Goal: Transaction & Acquisition: Purchase product/service

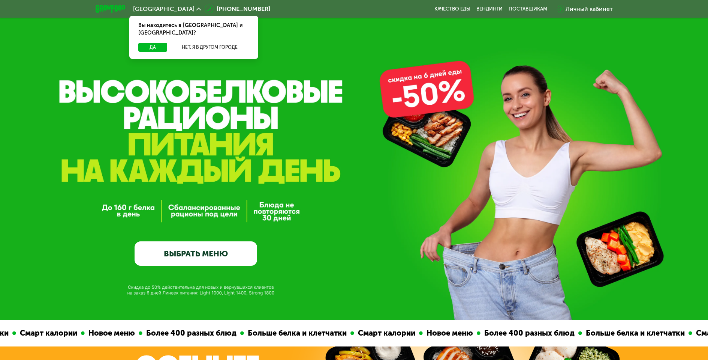
click at [204, 252] on link "ВЫБРАТЬ МЕНЮ" at bounding box center [196, 253] width 123 height 25
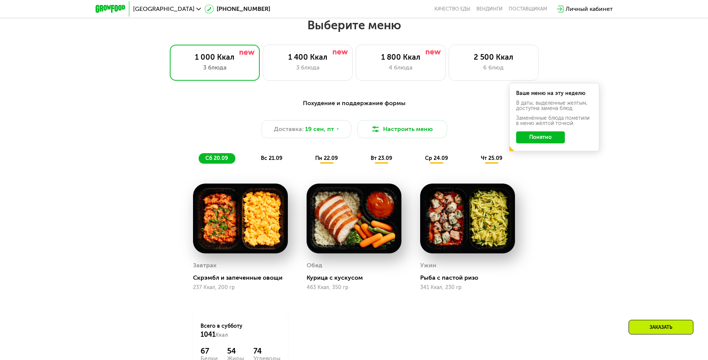
scroll to position [616, 0]
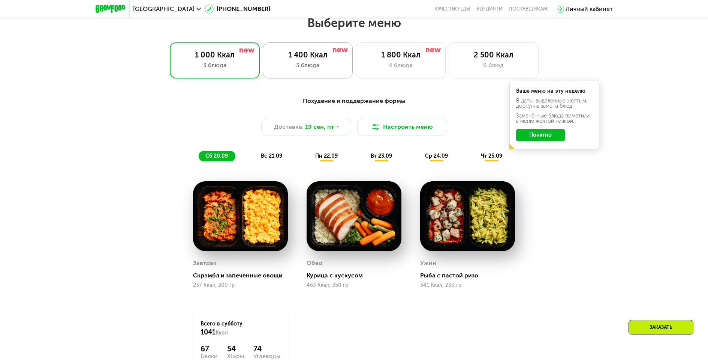
click at [328, 65] on div "3 блюда" at bounding box center [308, 65] width 74 height 9
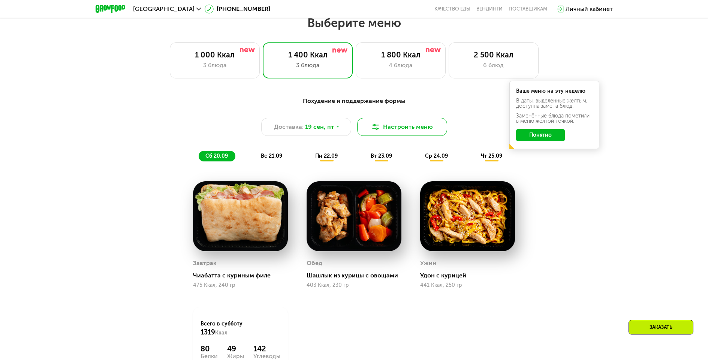
click at [389, 132] on button "Настроить меню" at bounding box center [402, 127] width 90 height 18
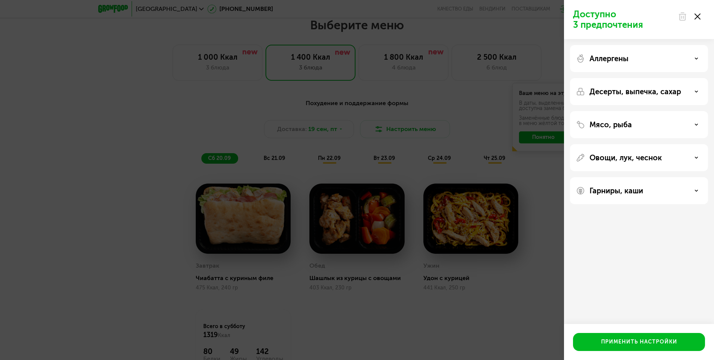
click at [499, 95] on div "Доступно 3 предпочтения Аллергены Десерты, выпечка, сахар Мясо, рыба Овощи, лук…" at bounding box center [357, 180] width 714 height 360
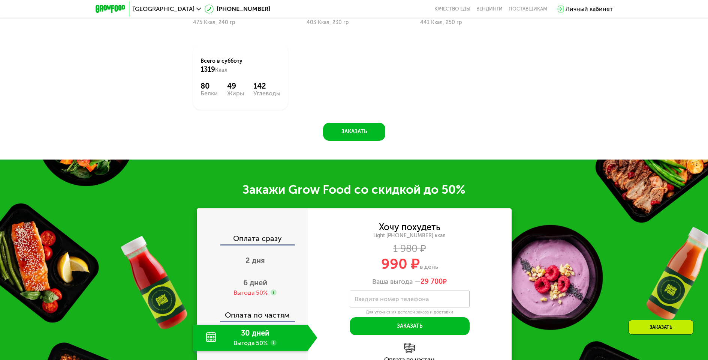
scroll to position [991, 0]
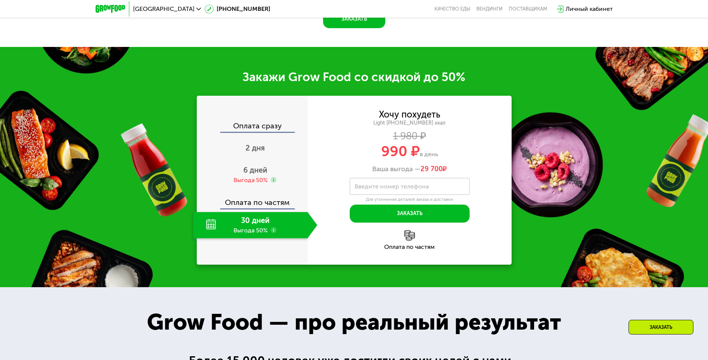
click at [260, 128] on div "Оплата сразу" at bounding box center [253, 127] width 110 height 10
click at [267, 128] on div "Оплата сразу" at bounding box center [253, 127] width 110 height 10
click at [325, 158] on div "990 ₽ в день" at bounding box center [410, 151] width 204 height 14
click at [264, 155] on div "2 дня" at bounding box center [255, 148] width 124 height 26
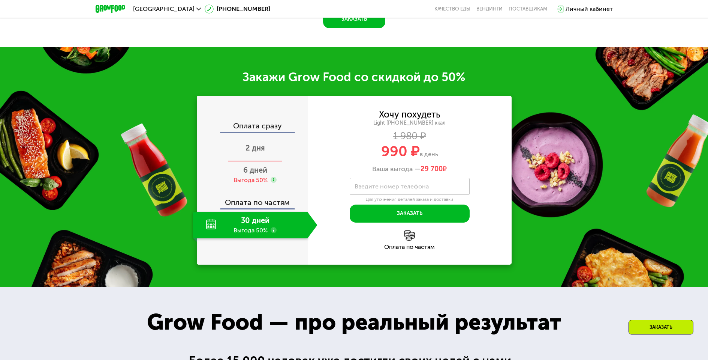
scroll to position [1022, 0]
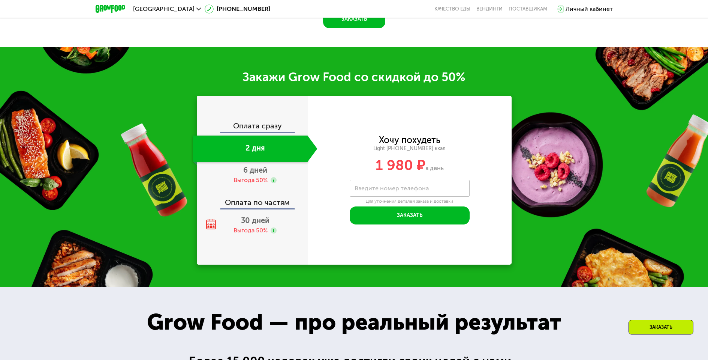
click at [267, 135] on div "Оплата сразу 2 дня 6 дней Выгода 50% Оплата по частям 30 дней Выгода 50%" at bounding box center [252, 180] width 111 height 116
click at [268, 172] on div "6 дней Выгода 50%" at bounding box center [255, 175] width 124 height 26
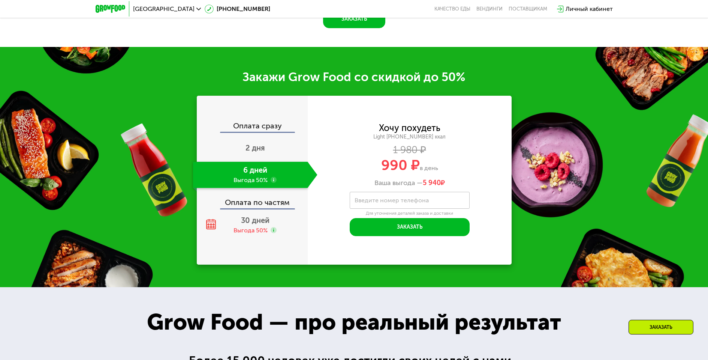
click at [263, 198] on div "Оплата по частям" at bounding box center [253, 199] width 110 height 17
click at [255, 208] on div "Оплата по частям" at bounding box center [253, 199] width 110 height 17
click at [262, 126] on div "Оплата сразу" at bounding box center [253, 127] width 110 height 10
click at [267, 132] on div "Оплата сразу" at bounding box center [253, 127] width 110 height 10
click at [269, 143] on div "2 дня" at bounding box center [255, 148] width 124 height 26
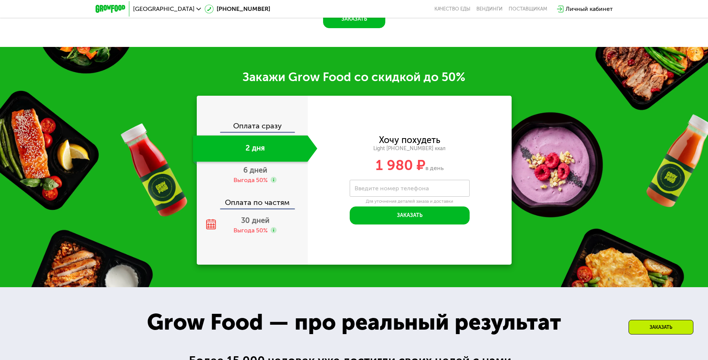
click at [268, 129] on div "Оплата сразу" at bounding box center [253, 127] width 110 height 10
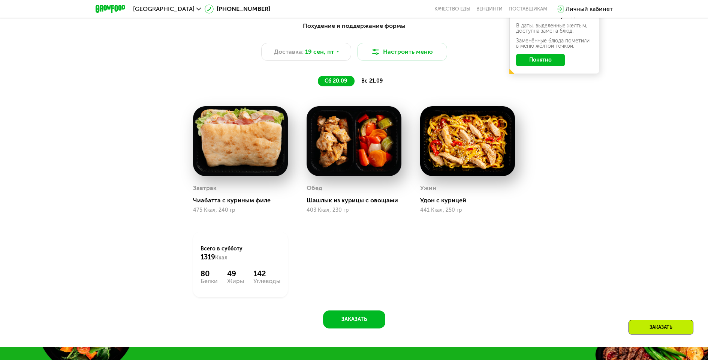
scroll to position [579, 0]
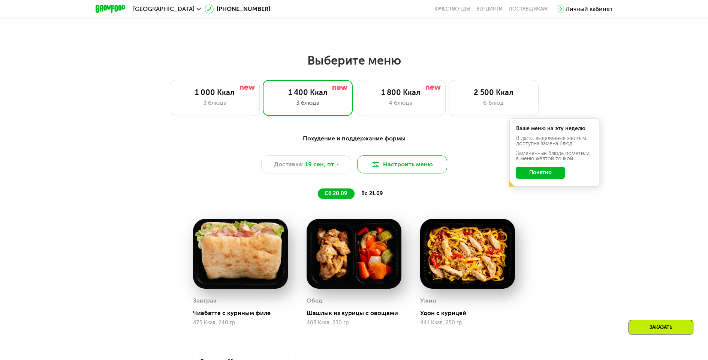
click at [381, 162] on button "Настроить меню" at bounding box center [402, 164] width 90 height 18
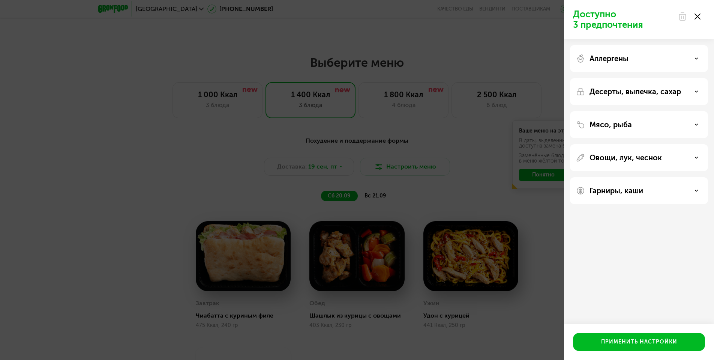
click at [700, 16] on icon at bounding box center [697, 16] width 6 height 6
